Goal: Find specific page/section: Find specific page/section

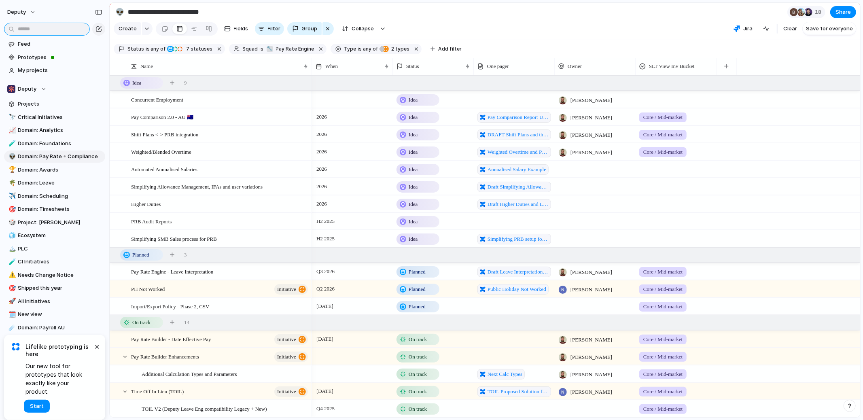
click at [60, 29] on input "text" at bounding box center [47, 29] width 86 height 13
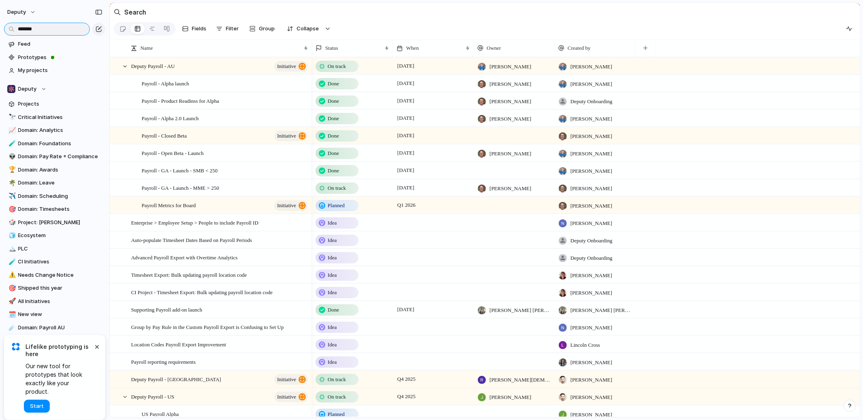
type input "*******"
